Goal: Book appointment/travel/reservation

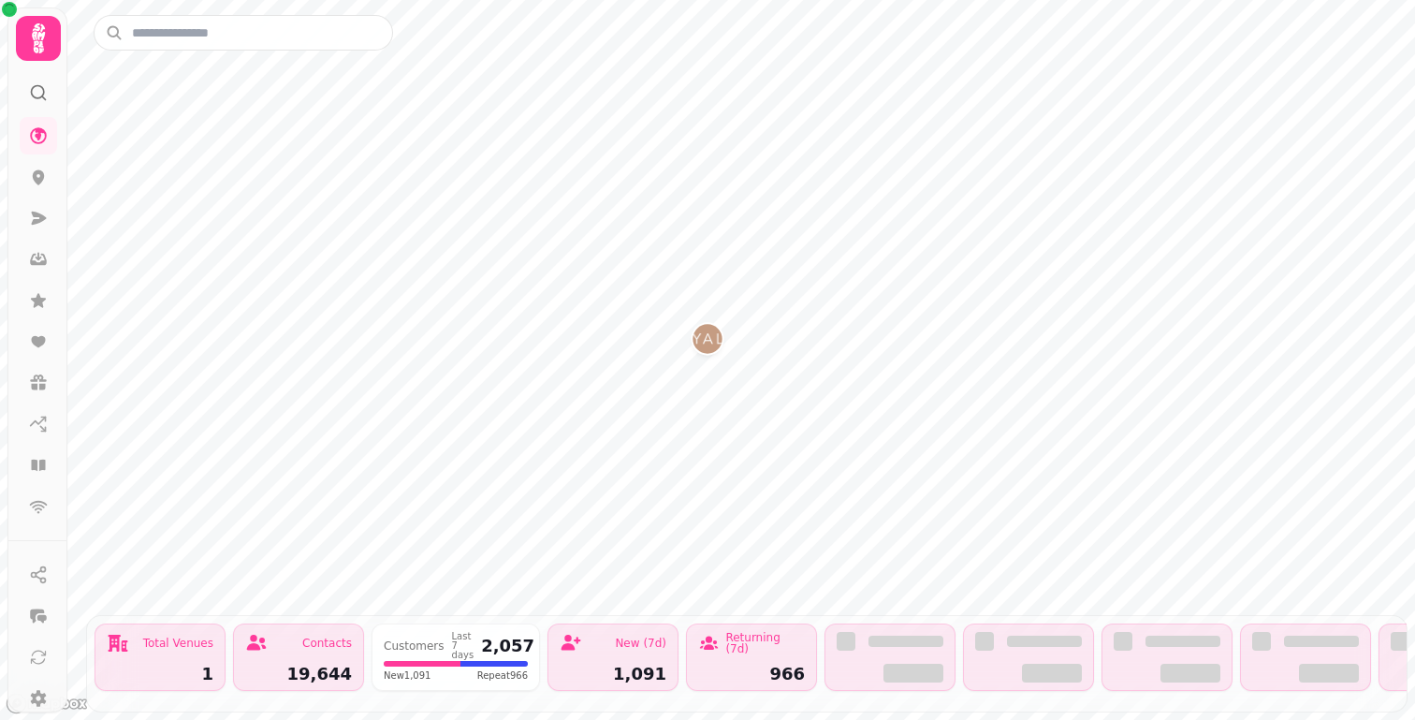
click at [44, 58] on div at bounding box center [38, 38] width 45 height 45
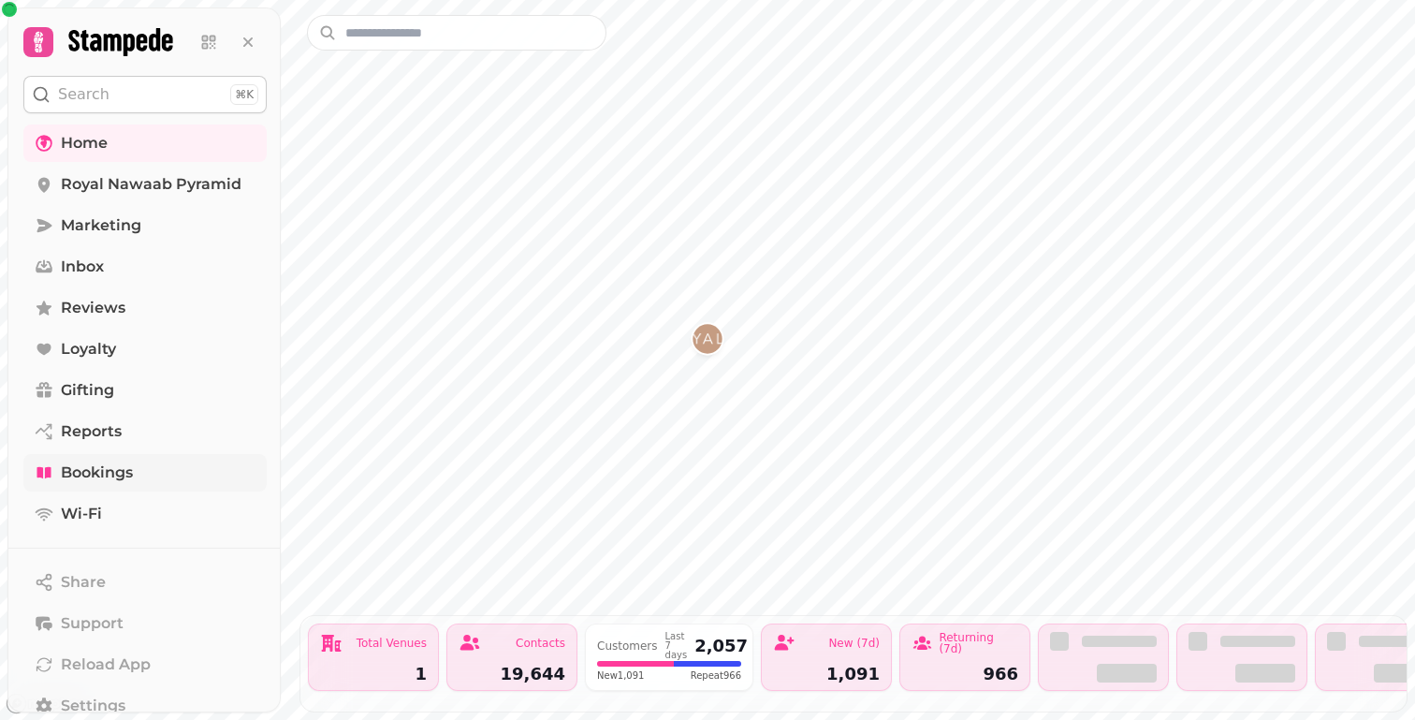
click at [88, 475] on span "Bookings" at bounding box center [97, 472] width 72 height 22
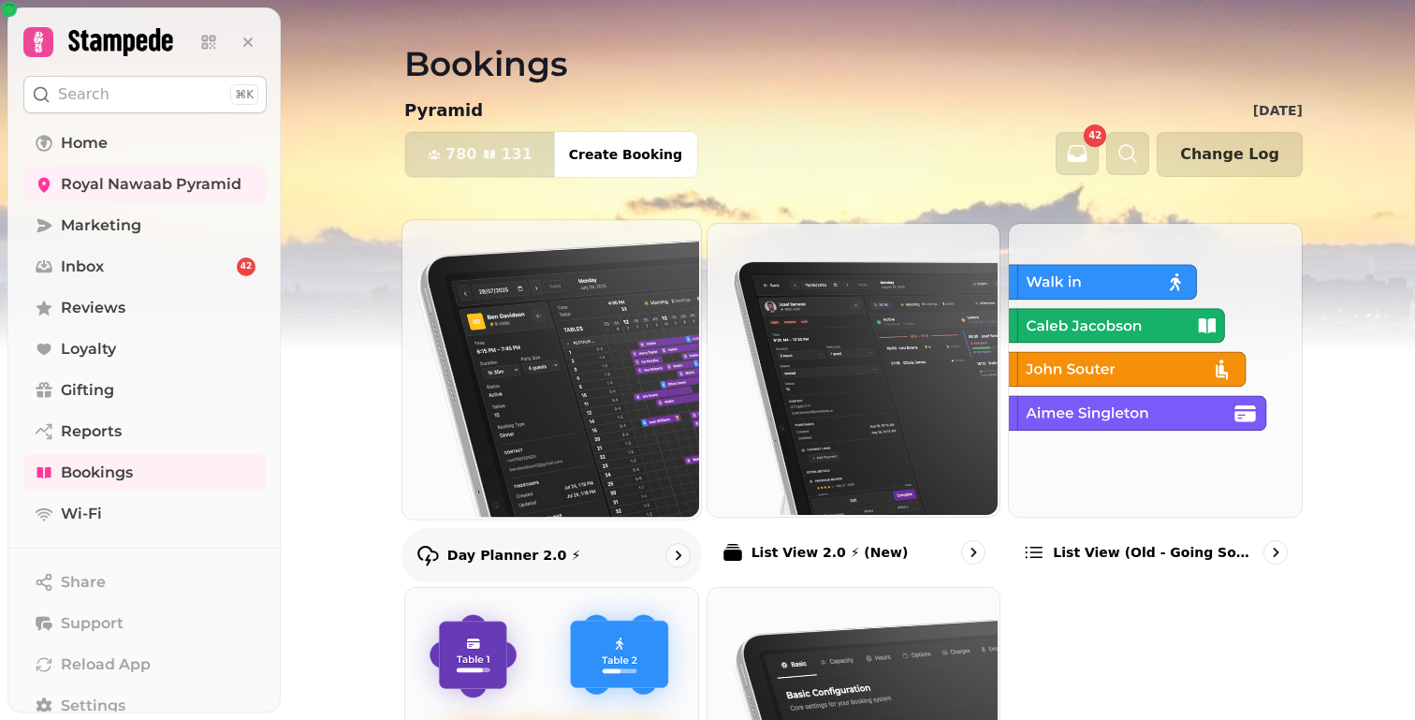
click at [509, 276] on img at bounding box center [550, 367] width 299 height 299
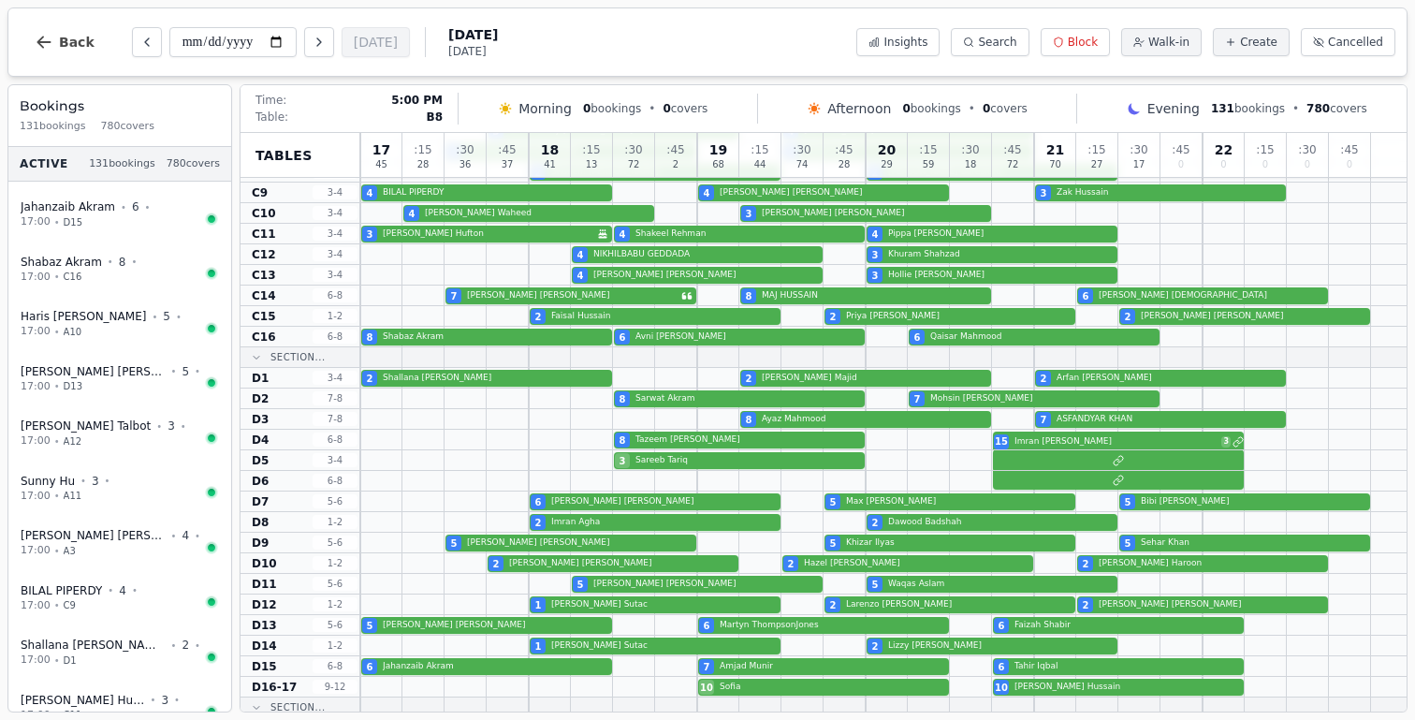
scroll to position [1011, 0]
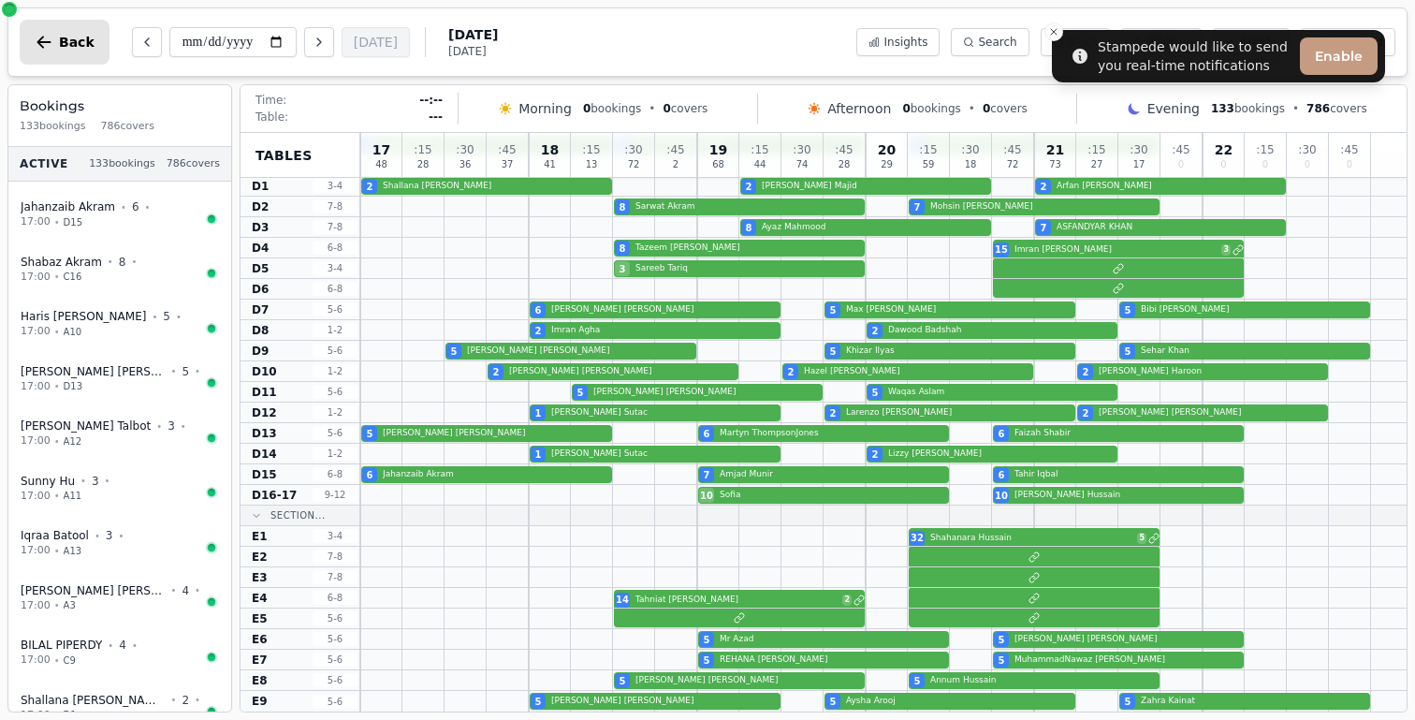
click at [56, 32] on button "Back" at bounding box center [65, 42] width 90 height 45
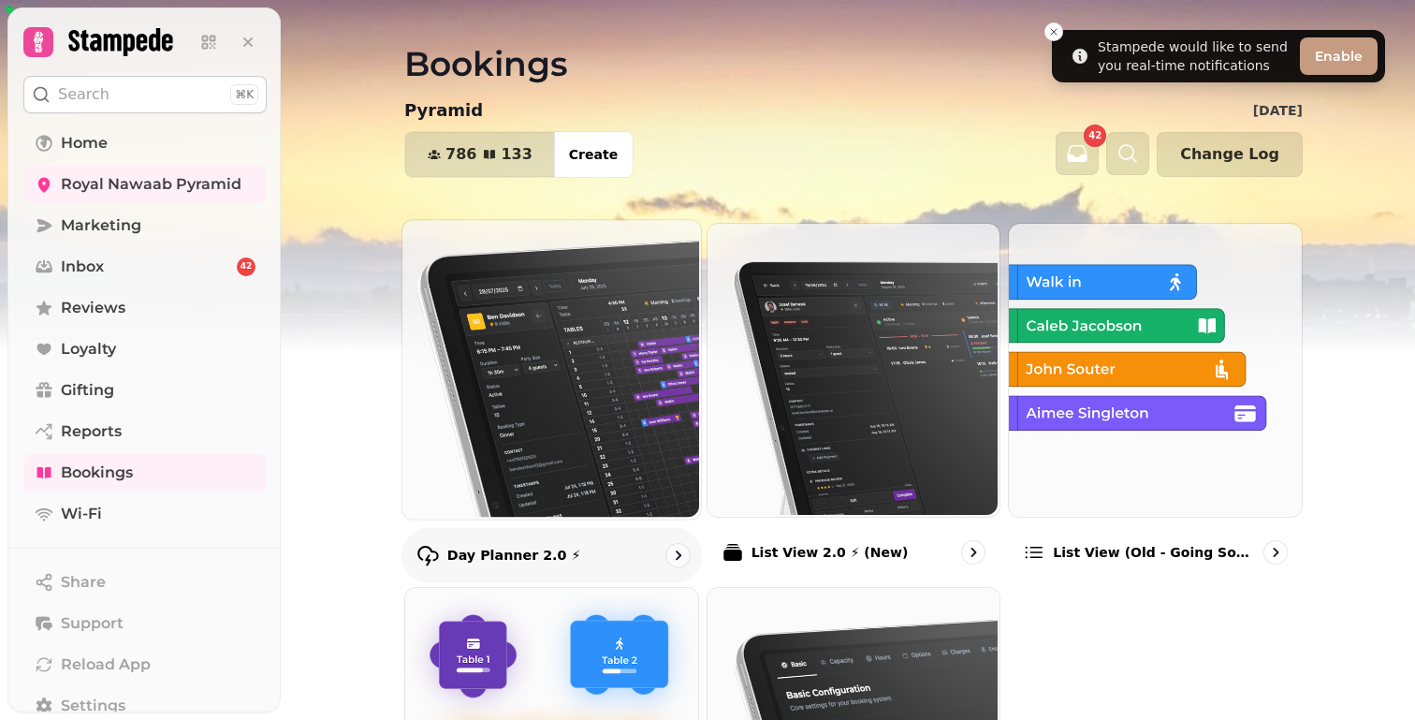
click at [516, 381] on img at bounding box center [550, 367] width 299 height 299
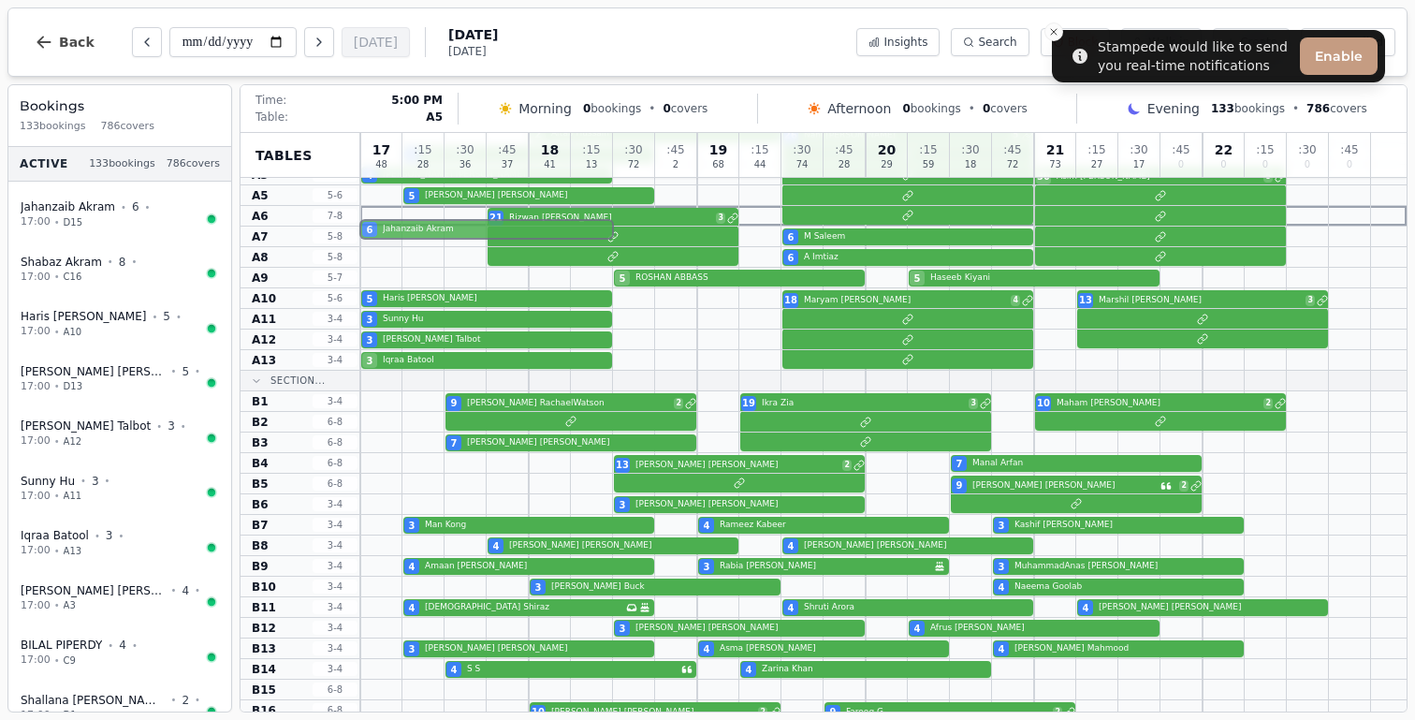
scroll to position [62, 0]
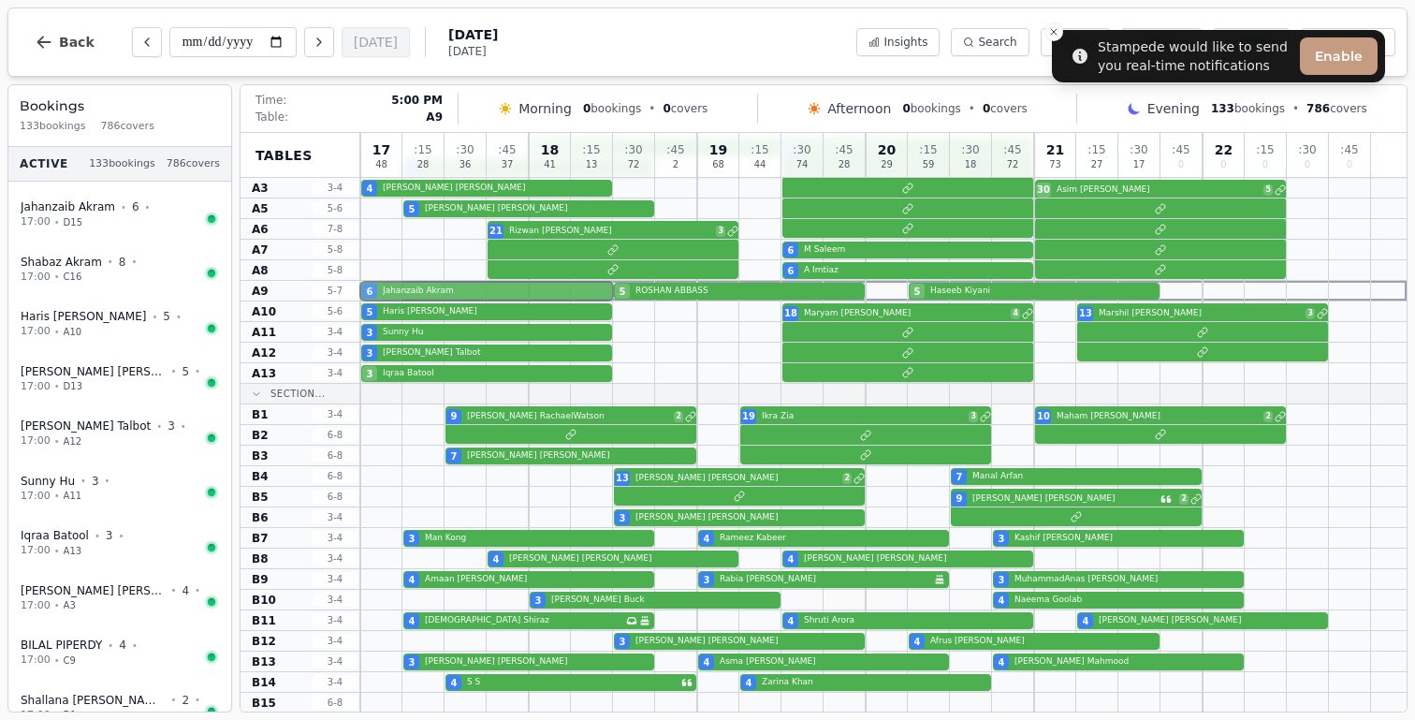
drag, startPoint x: 396, startPoint y: 473, endPoint x: 400, endPoint y: 297, distance: 176.0
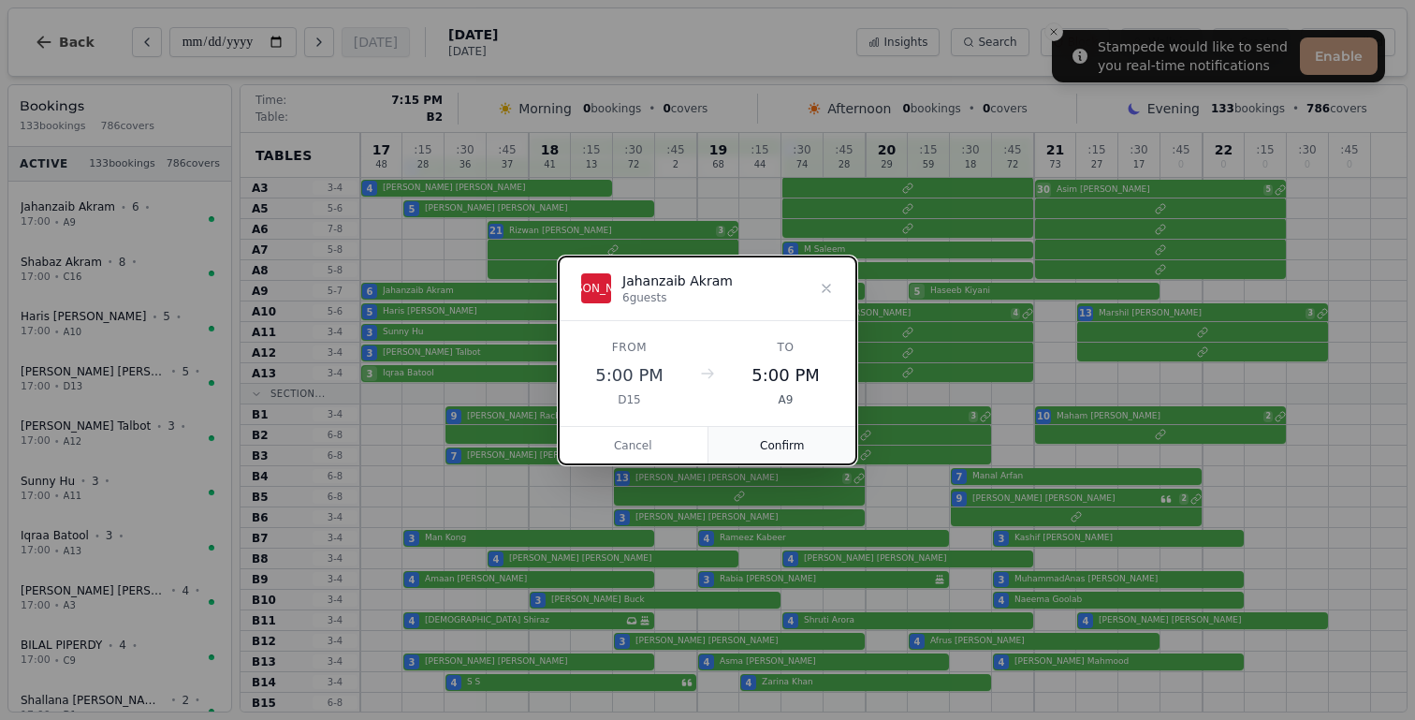
click at [776, 436] on button "Confirm" at bounding box center [783, 445] width 149 height 37
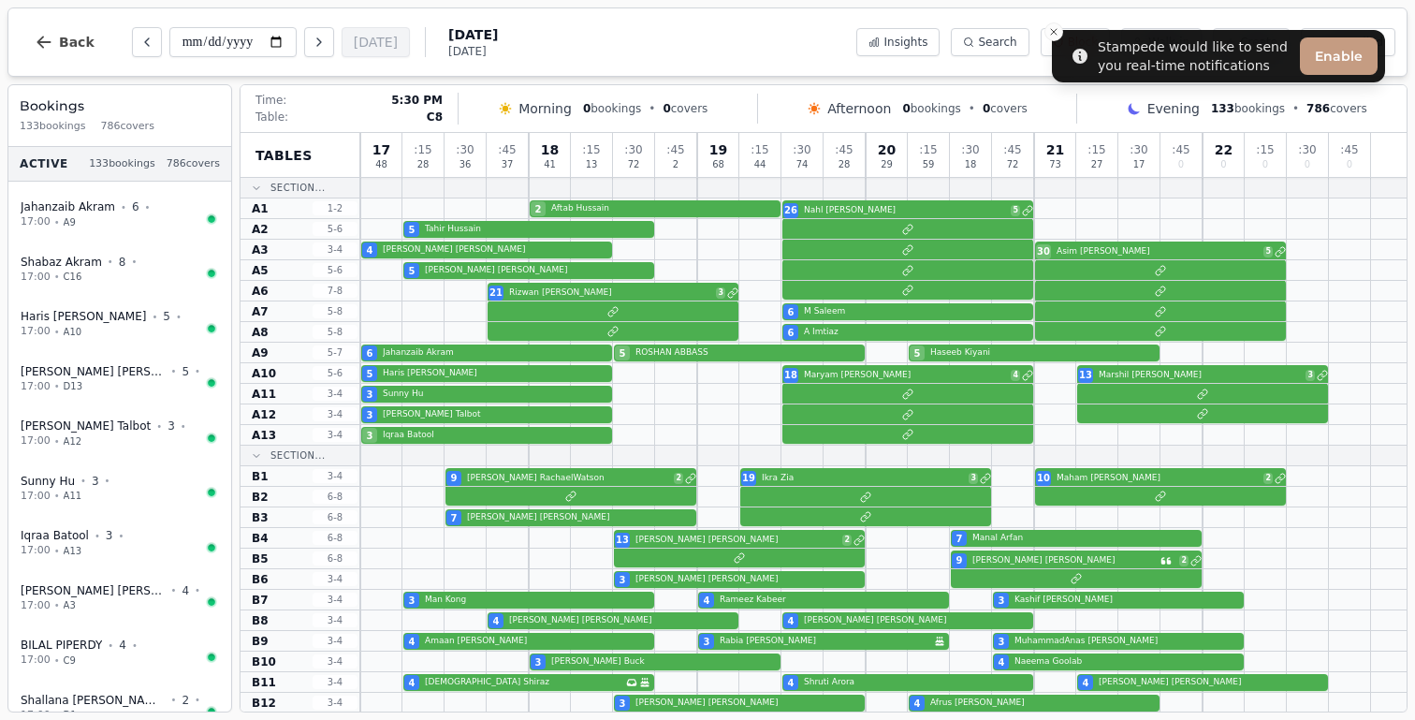
scroll to position [1011, 0]
